Goal: Information Seeking & Learning: Learn about a topic

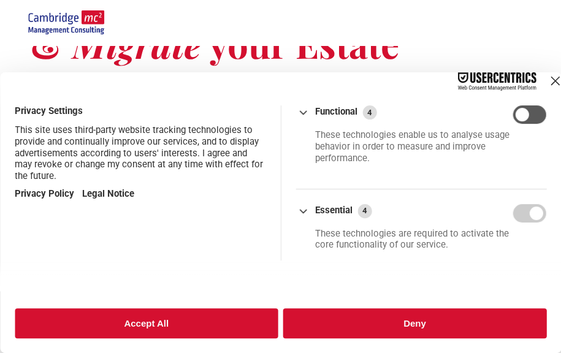
click at [546, 89] on div "Close Layer" at bounding box center [554, 80] width 17 height 17
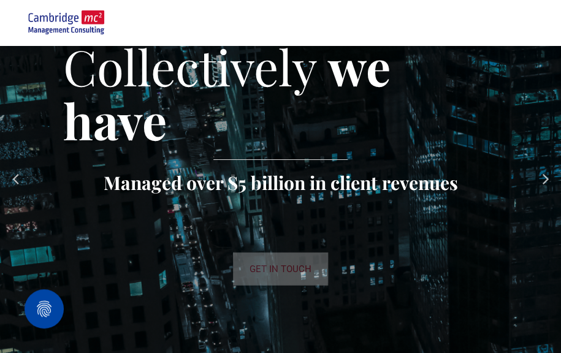
scroll to position [1532, 0]
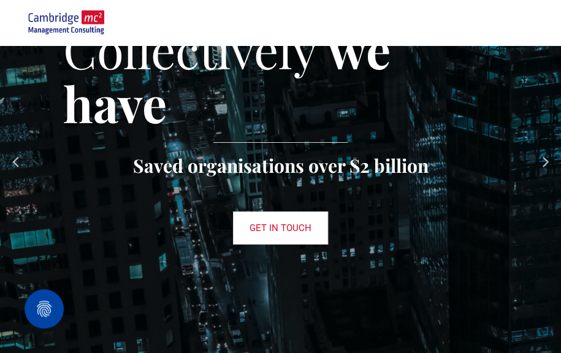
click at [148, 167] on div "Saved organisations over $2 billion" at bounding box center [280, 165] width 295 height 25
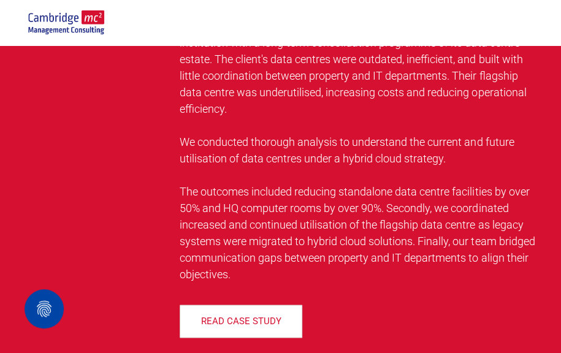
scroll to position [1961, 0]
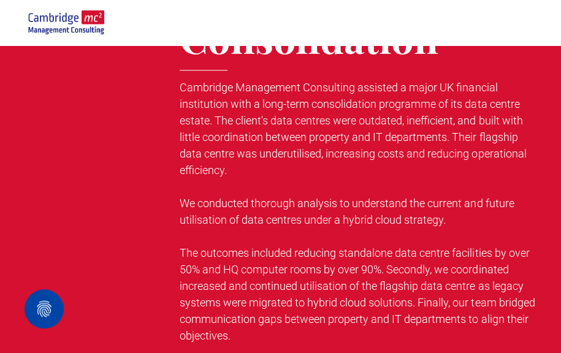
click at [89, 160] on div at bounding box center [86, 177] width 123 height 455
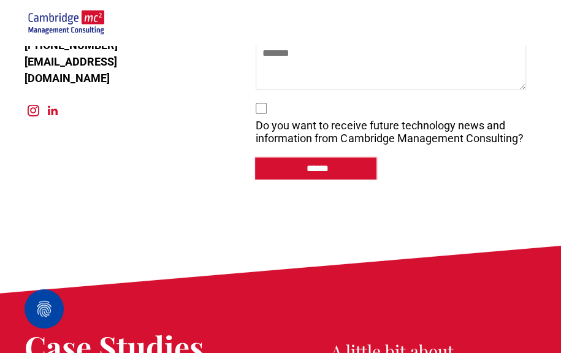
scroll to position [6434, 0]
